Goal: Task Accomplishment & Management: Use online tool/utility

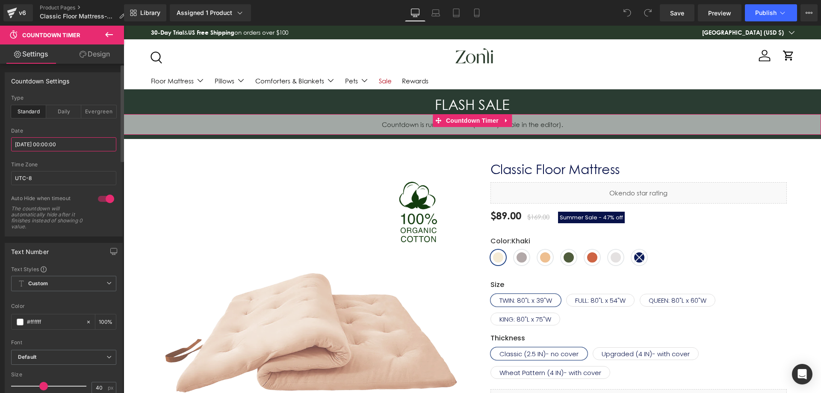
click at [86, 141] on input "[DATE] 00:00:00" at bounding box center [63, 144] width 105 height 14
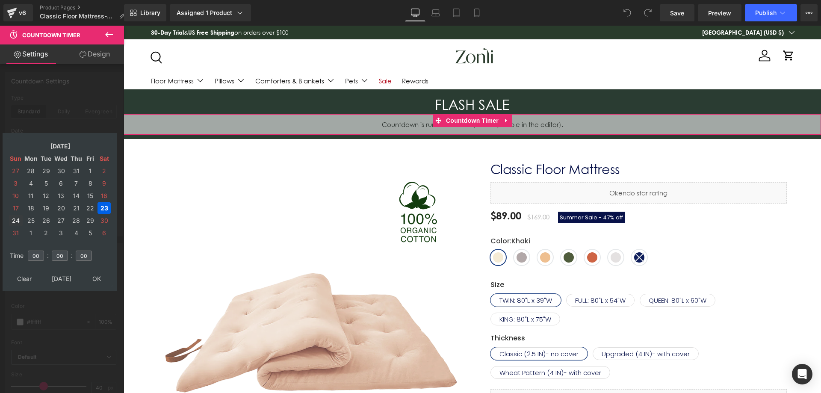
click at [15, 221] on td "24" at bounding box center [16, 221] width 14 height 12
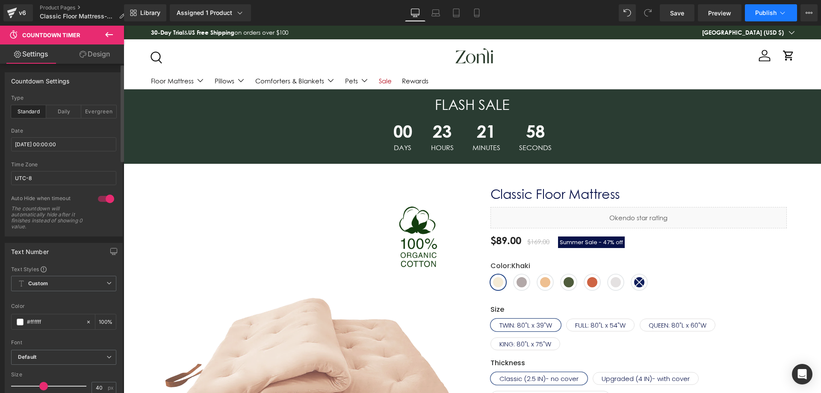
click at [759, 10] on span "Publish" at bounding box center [765, 12] width 21 height 7
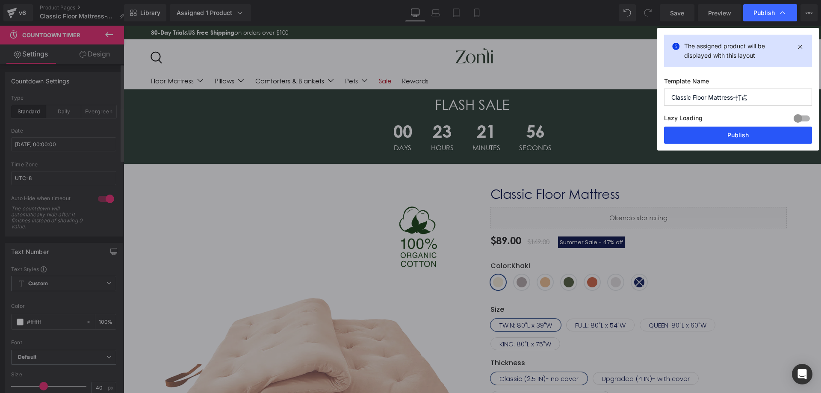
click at [725, 133] on button "Publish" at bounding box center [738, 135] width 148 height 17
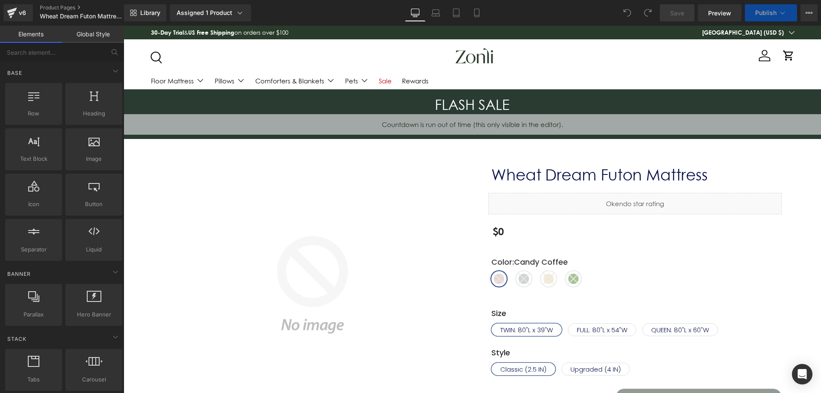
click at [470, 126] on span "Countdown Timer" at bounding box center [472, 120] width 46 height 10
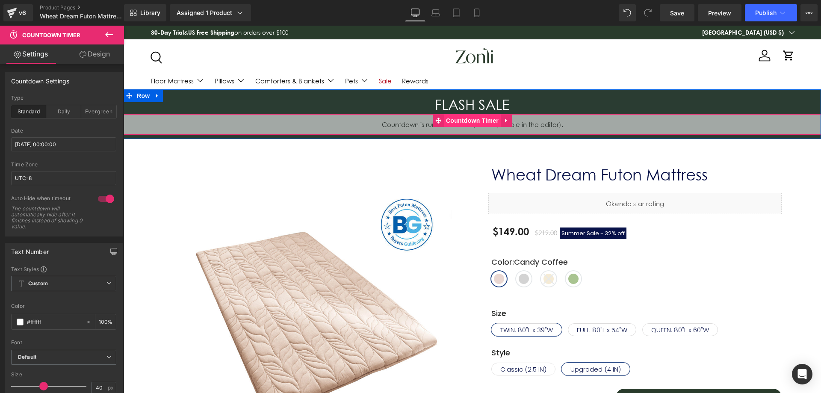
click at [470, 126] on span "Countdown Timer" at bounding box center [472, 120] width 57 height 13
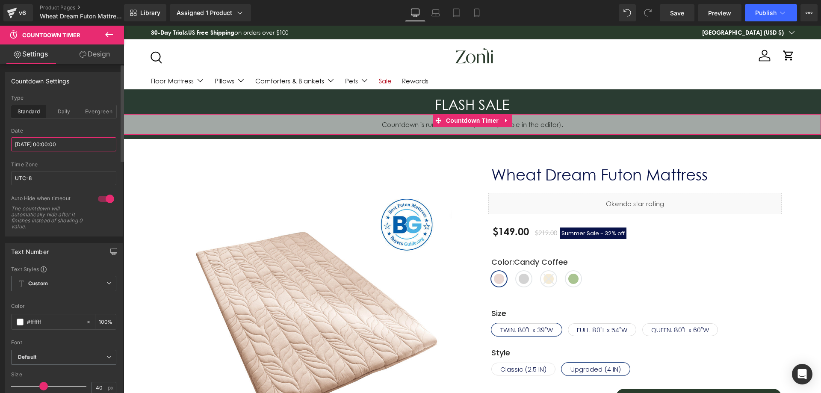
click at [63, 141] on input "[DATE] 00:00:00" at bounding box center [63, 144] width 105 height 14
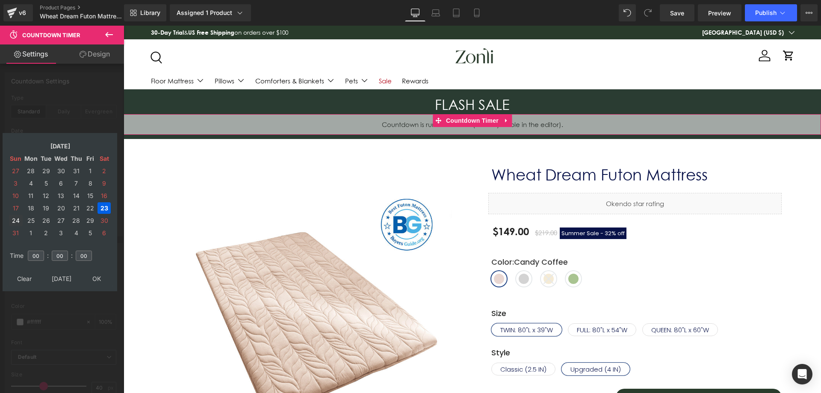
click at [16, 216] on td "24" at bounding box center [16, 221] width 14 height 12
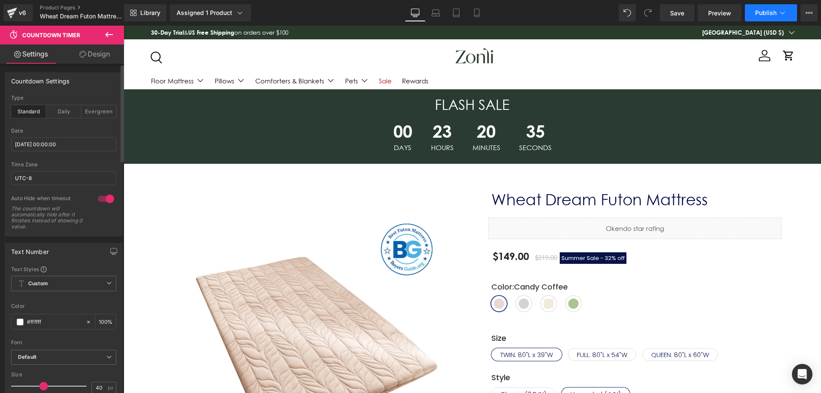
click at [761, 12] on span "Publish" at bounding box center [765, 12] width 21 height 7
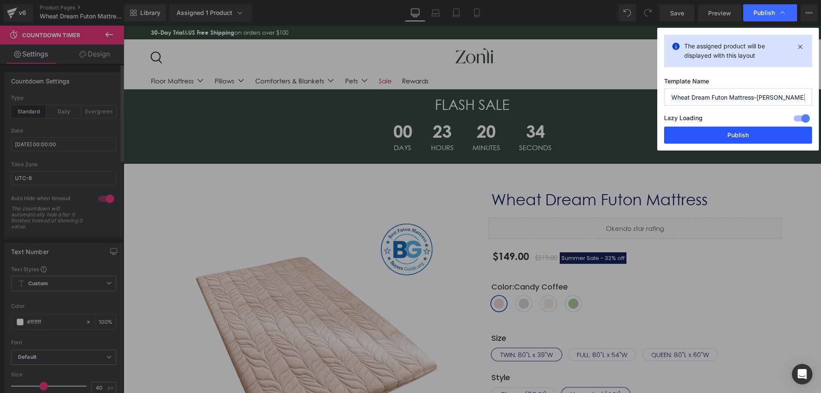
click at [724, 140] on button "Publish" at bounding box center [738, 135] width 148 height 17
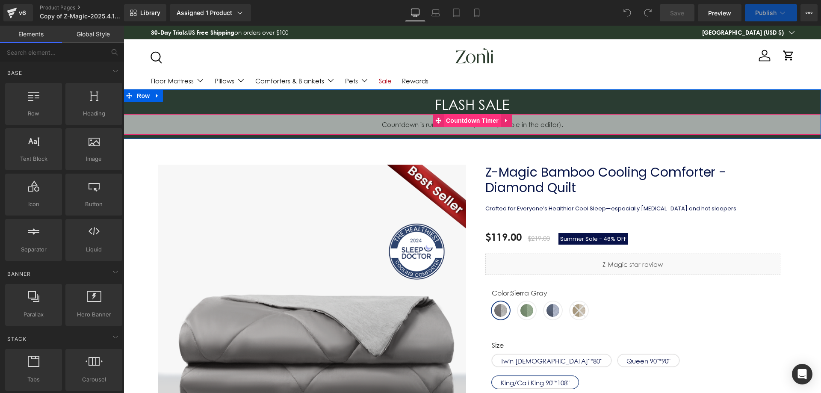
click at [459, 119] on span "Countdown Timer" at bounding box center [472, 120] width 57 height 13
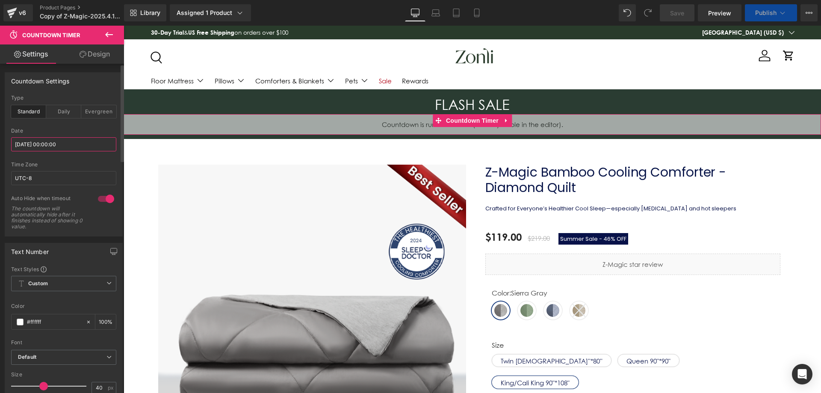
click at [65, 141] on input "[DATE] 00:00:00" at bounding box center [63, 144] width 105 height 14
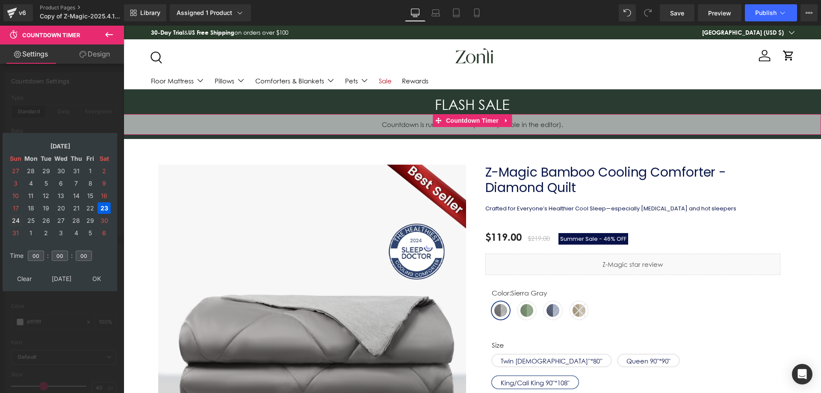
click at [11, 222] on td "24" at bounding box center [16, 221] width 14 height 12
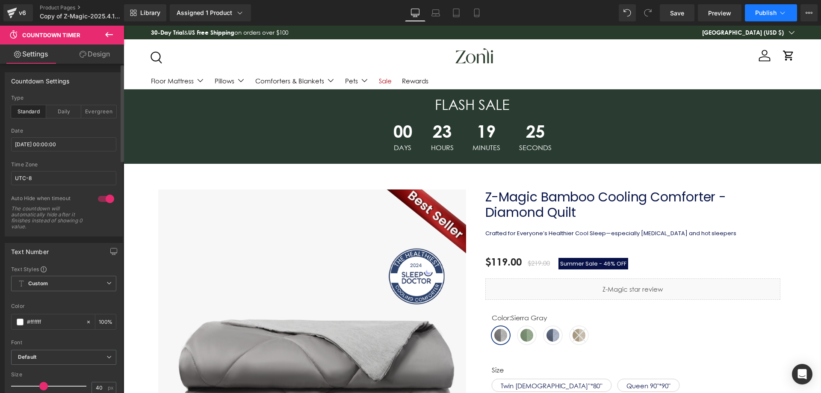
click at [766, 16] on span "Publish" at bounding box center [765, 12] width 21 height 7
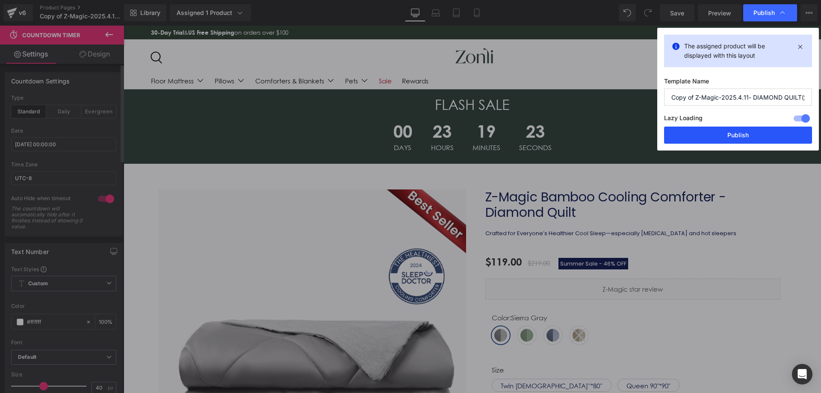
click at [732, 133] on button "Publish" at bounding box center [738, 135] width 148 height 17
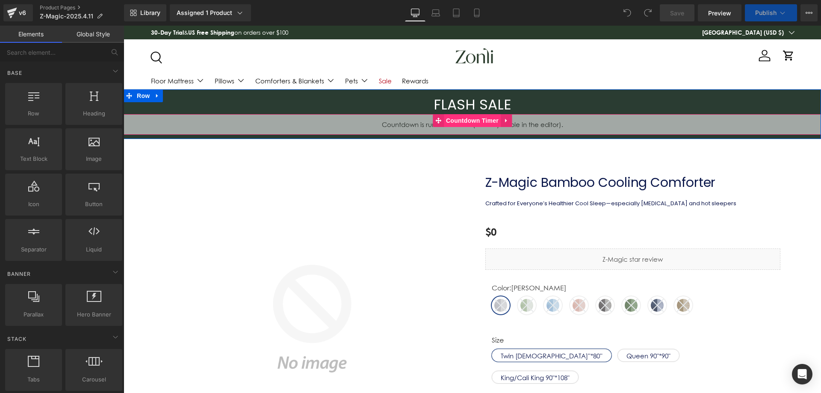
click at [468, 118] on span "Countdown Timer" at bounding box center [472, 120] width 57 height 13
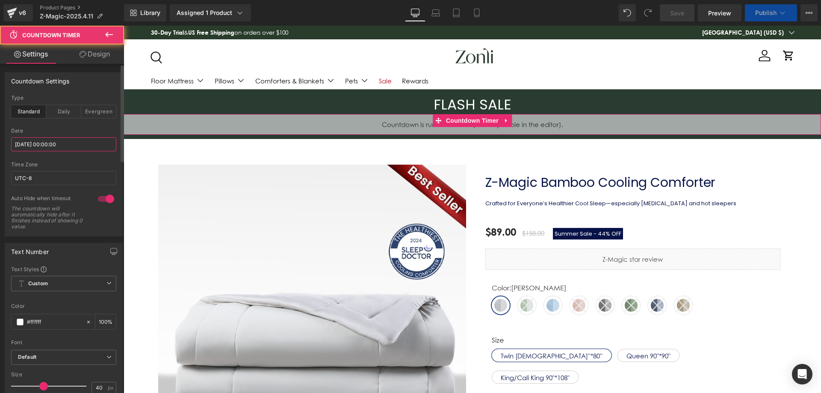
click at [89, 140] on input "[DATE] 00:00:00" at bounding box center [63, 144] width 105 height 14
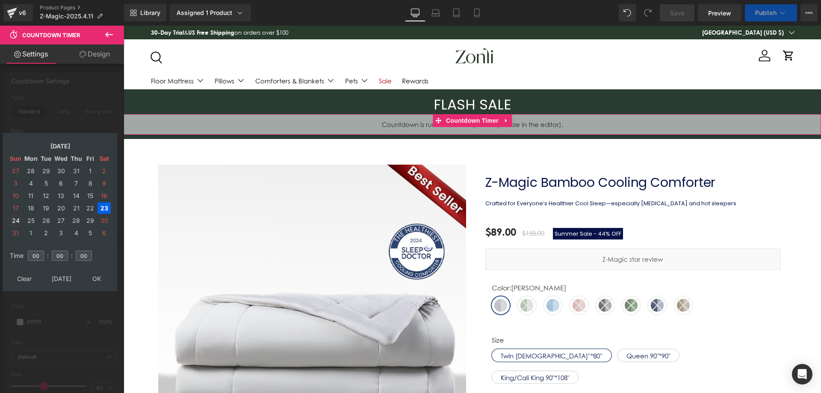
click at [15, 218] on td "24" at bounding box center [16, 221] width 14 height 12
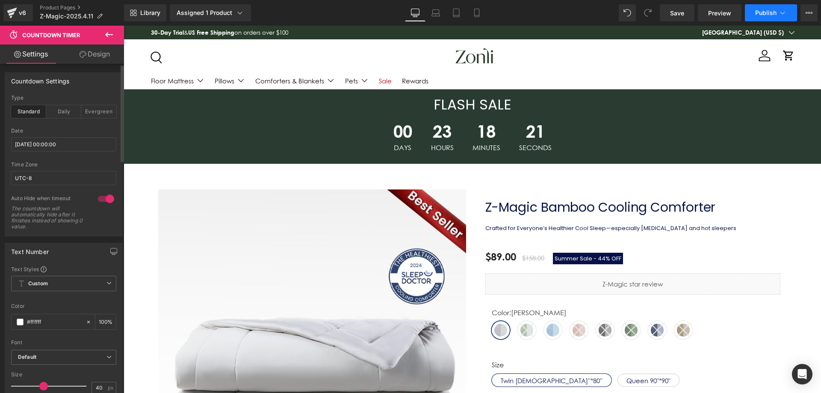
click at [764, 16] on span "Publish" at bounding box center [765, 12] width 21 height 7
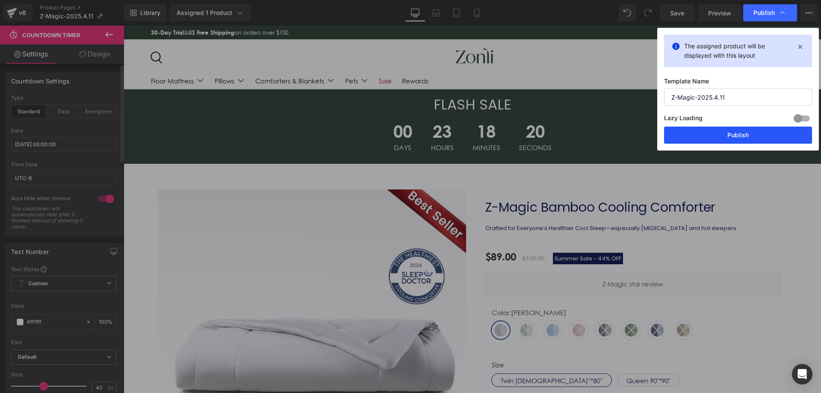
click at [737, 133] on button "Publish" at bounding box center [738, 135] width 148 height 17
